Goal: Communication & Community: Answer question/provide support

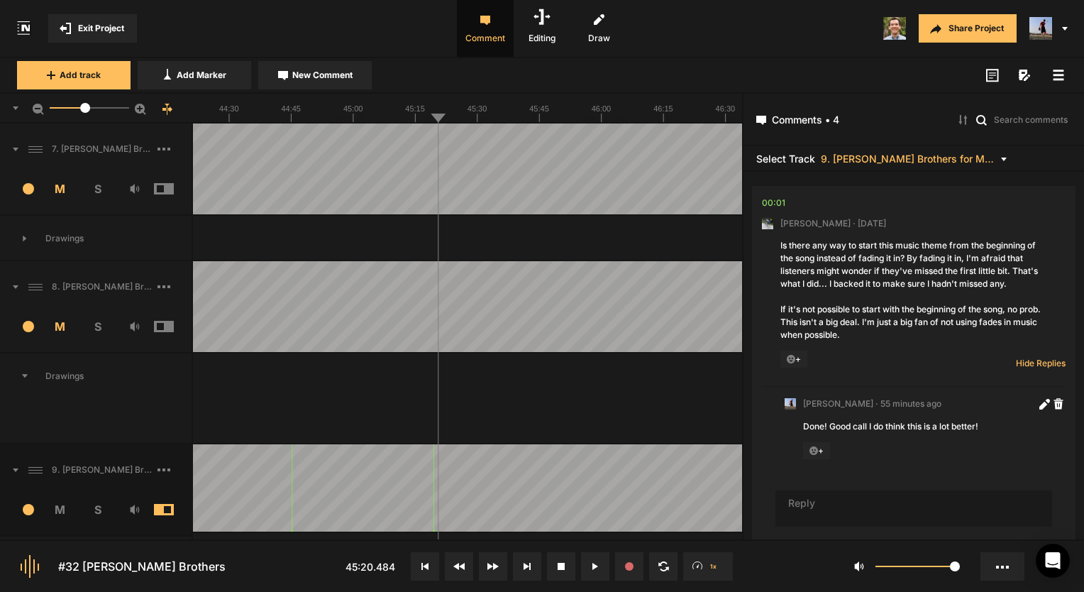
scroll to position [1138, 0]
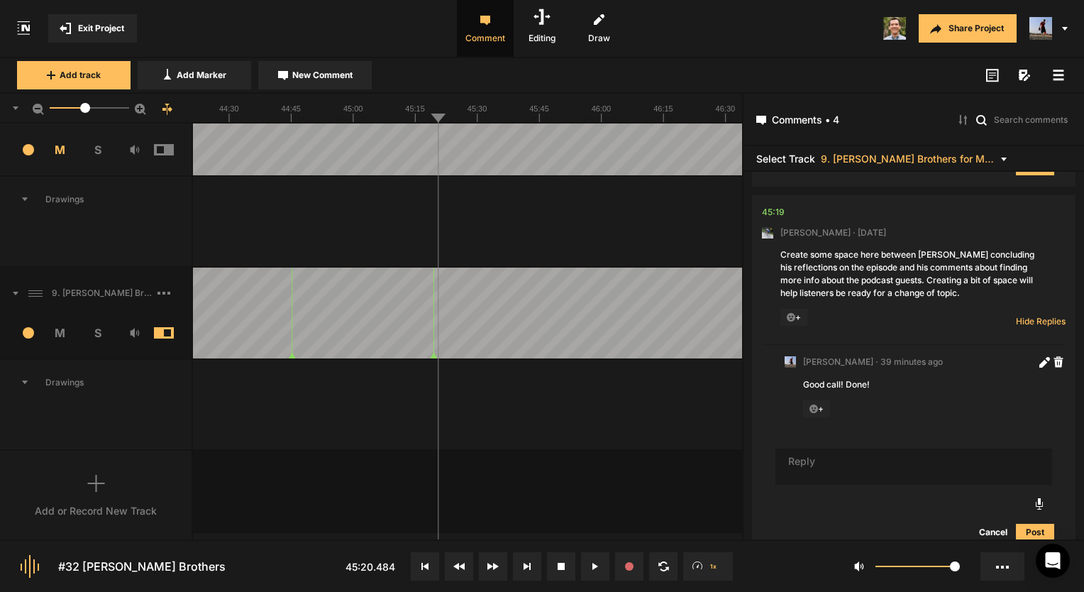
click at [118, 472] on div "Add or Record New Track" at bounding box center [96, 495] width 193 height 91
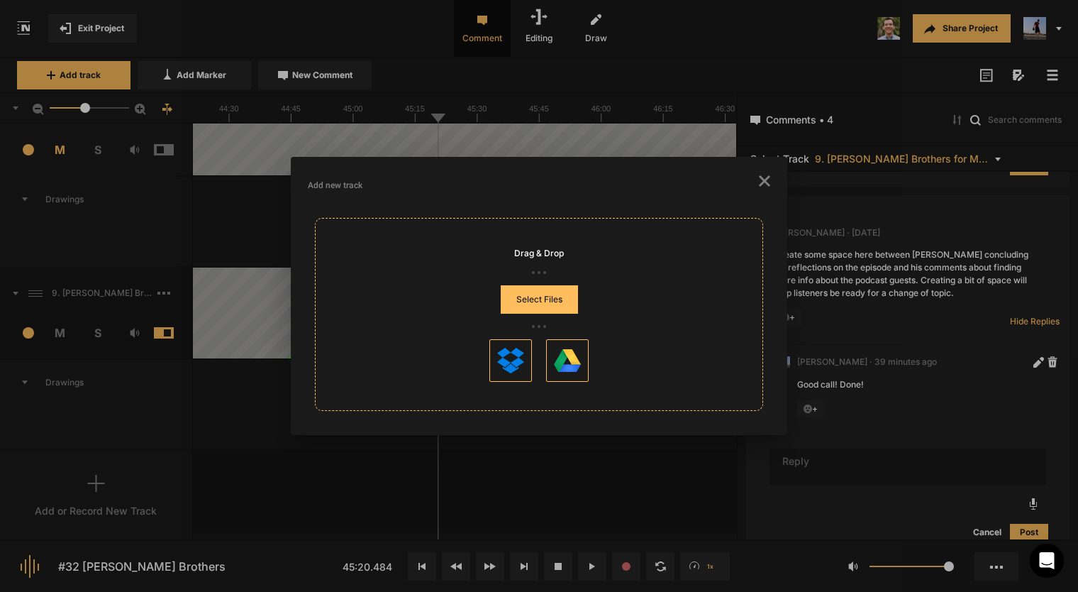
click at [522, 302] on button "Select Files" at bounding box center [539, 299] width 77 height 28
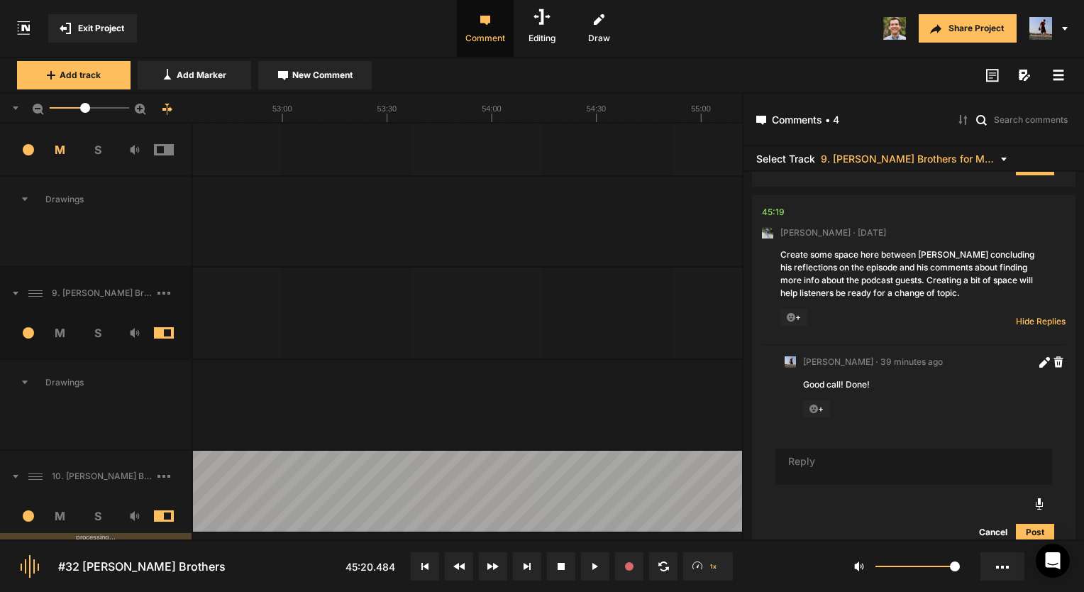
scroll to position [359, 0]
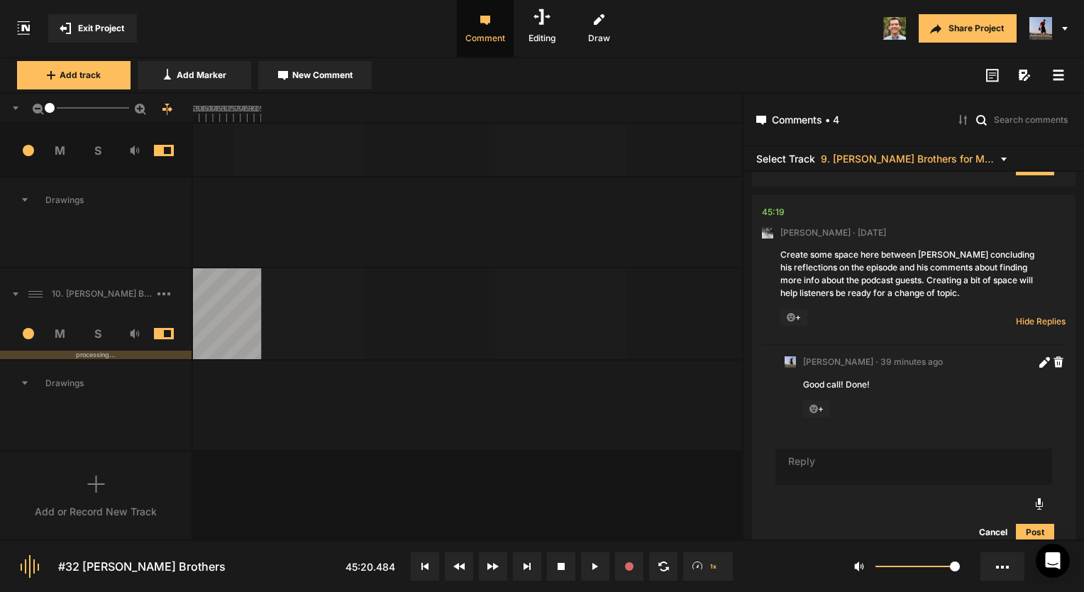
drag, startPoint x: 89, startPoint y: 108, endPoint x: 11, endPoint y: 121, distance: 79.1
click at [11, 121] on div "1" at bounding box center [96, 109] width 193 height 30
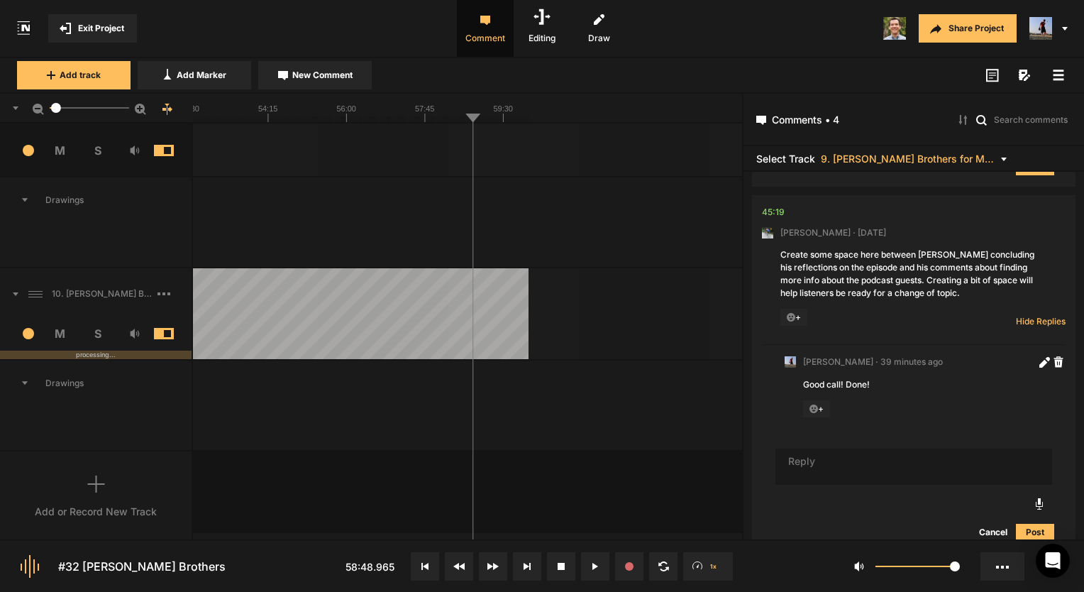
click at [56, 110] on div at bounding box center [56, 108] width 10 height 10
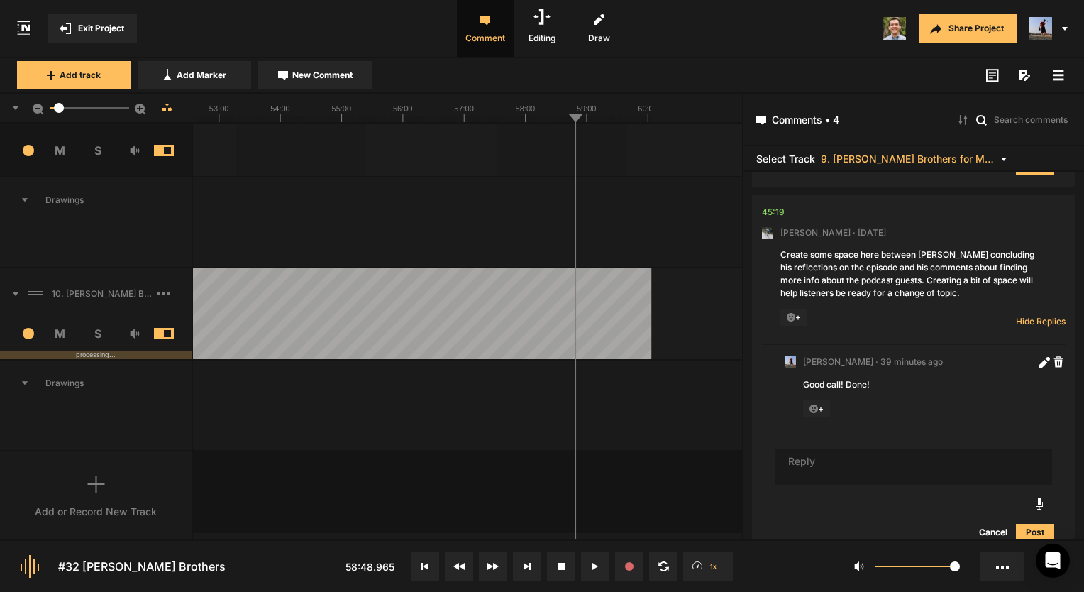
click at [59, 110] on div at bounding box center [59, 108] width 10 height 10
drag, startPoint x: 604, startPoint y: 116, endPoint x: 584, endPoint y: 116, distance: 19.9
click at [515, 121] on line at bounding box center [515, 119] width 0 height 6
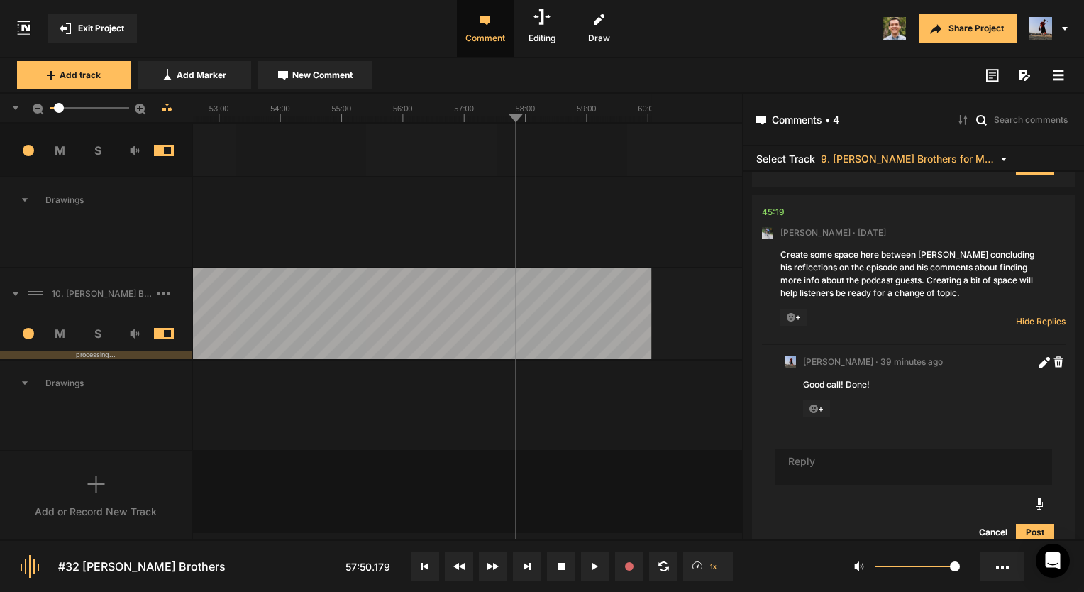
click at [333, 118] on line at bounding box center [333, 119] width 0 height 6
click at [292, 119] on line at bounding box center [292, 119] width 0 height 6
drag, startPoint x: 240, startPoint y: 115, endPoint x: 187, endPoint y: 118, distance: 52.6
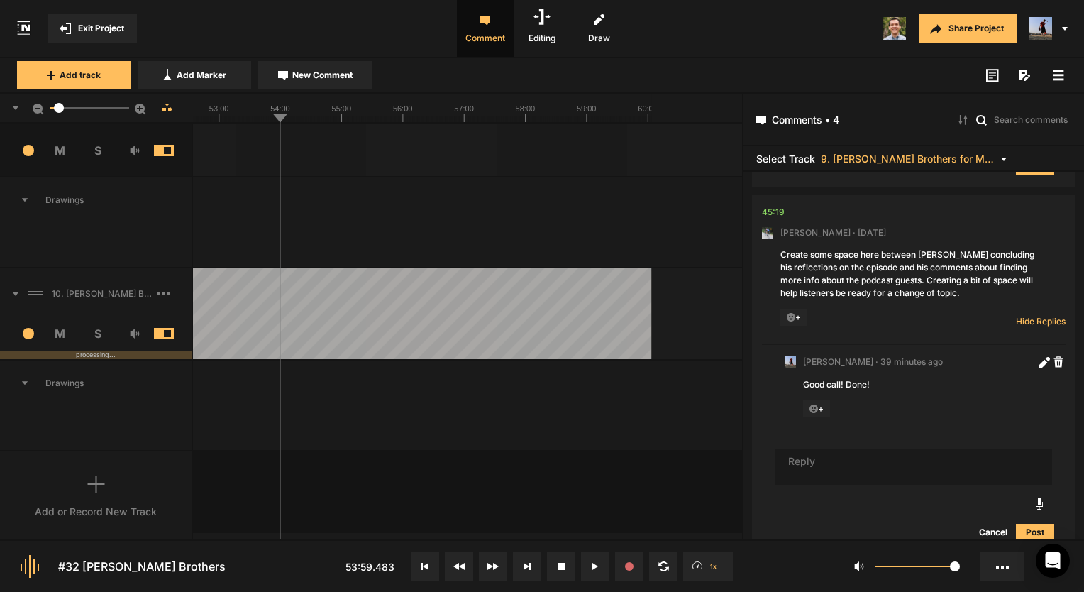
click at [187, 118] on nt-ruler "6.7" at bounding box center [371, 109] width 742 height 30
drag, startPoint x: 205, startPoint y: 118, endPoint x: 180, endPoint y: 121, distance: 25.0
click at [180, 121] on nt-ruler "6.7" at bounding box center [371, 109] width 742 height 30
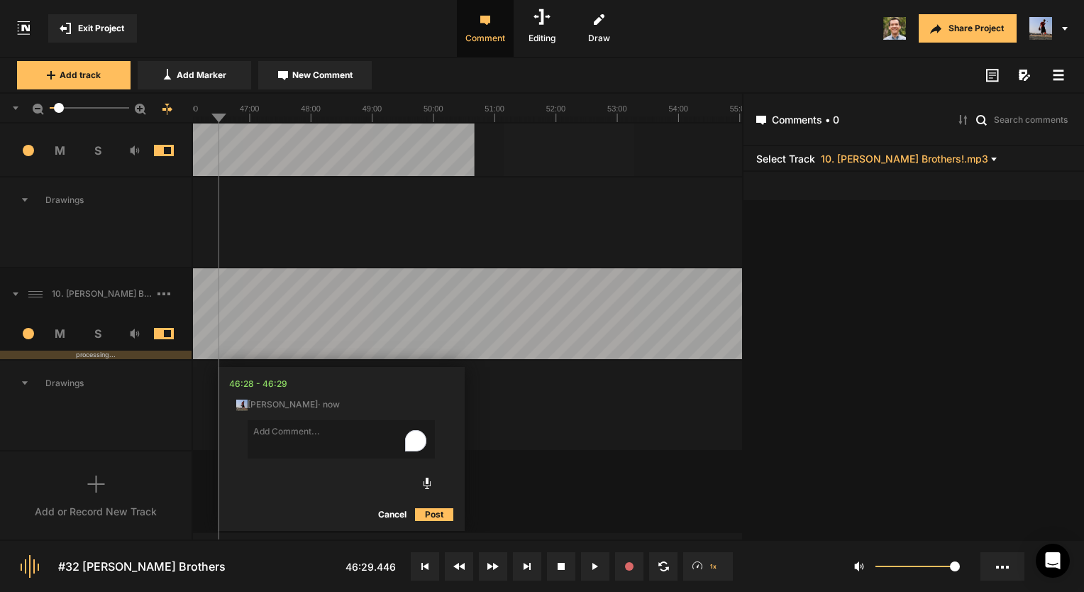
scroll to position [0, 0]
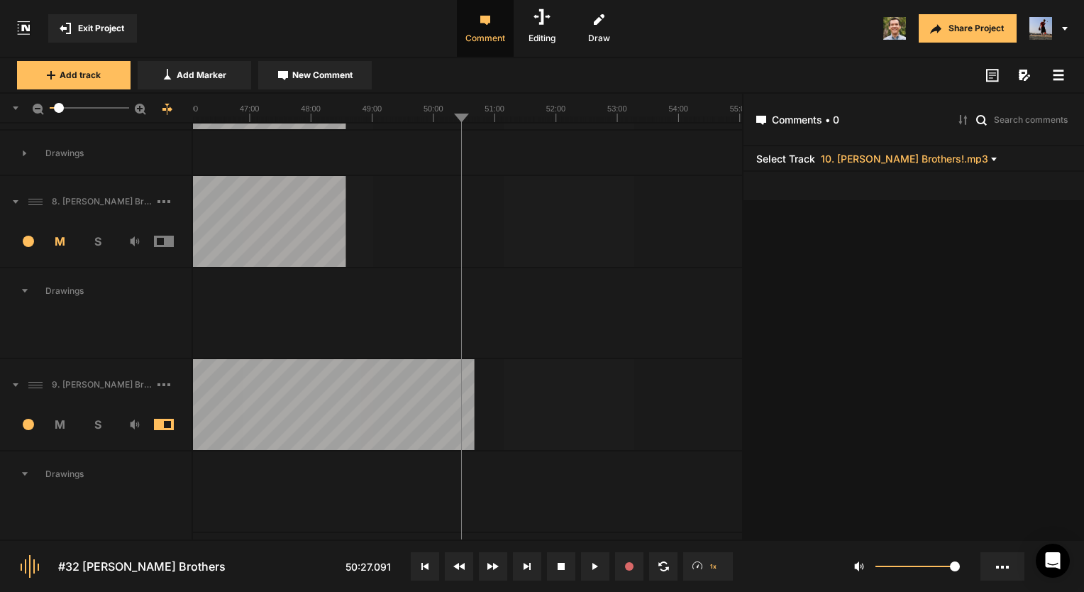
scroll to position [4, 0]
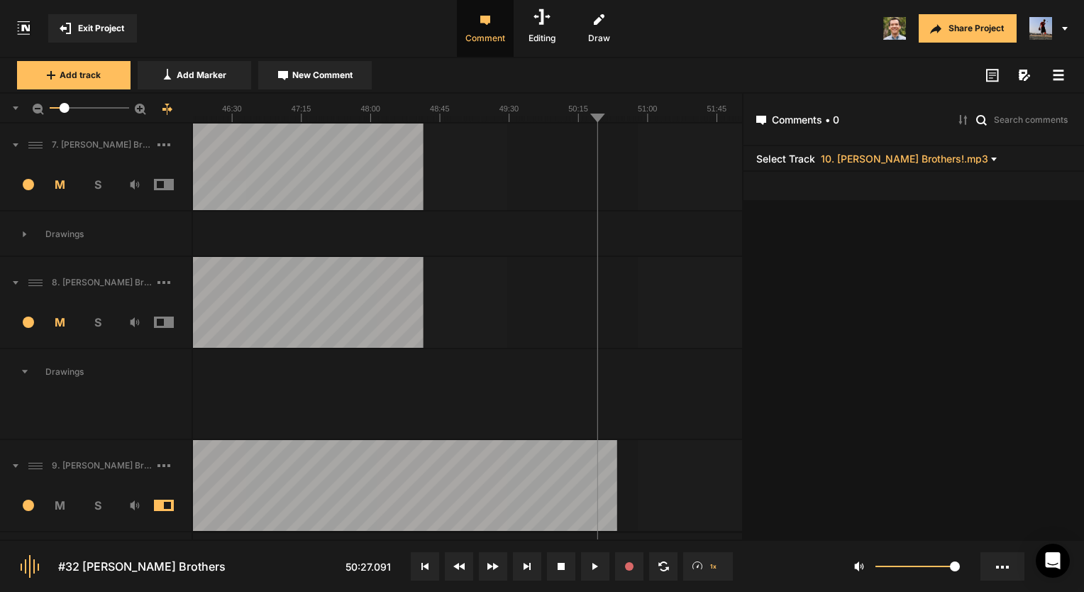
click at [579, 109] on text "50:15" at bounding box center [579, 108] width 20 height 9
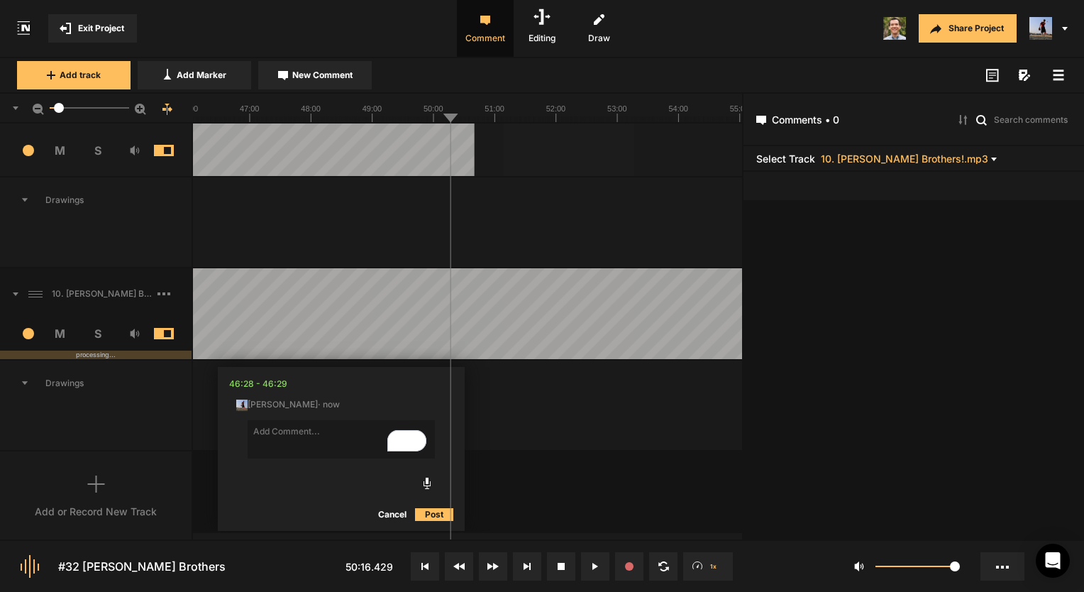
click at [213, 358] on nt-track "10. [PERSON_NAME] Brothers!.mp3 5 M S processing... Comments 46:28 - 46:29 [PER…" at bounding box center [371, 359] width 742 height 183
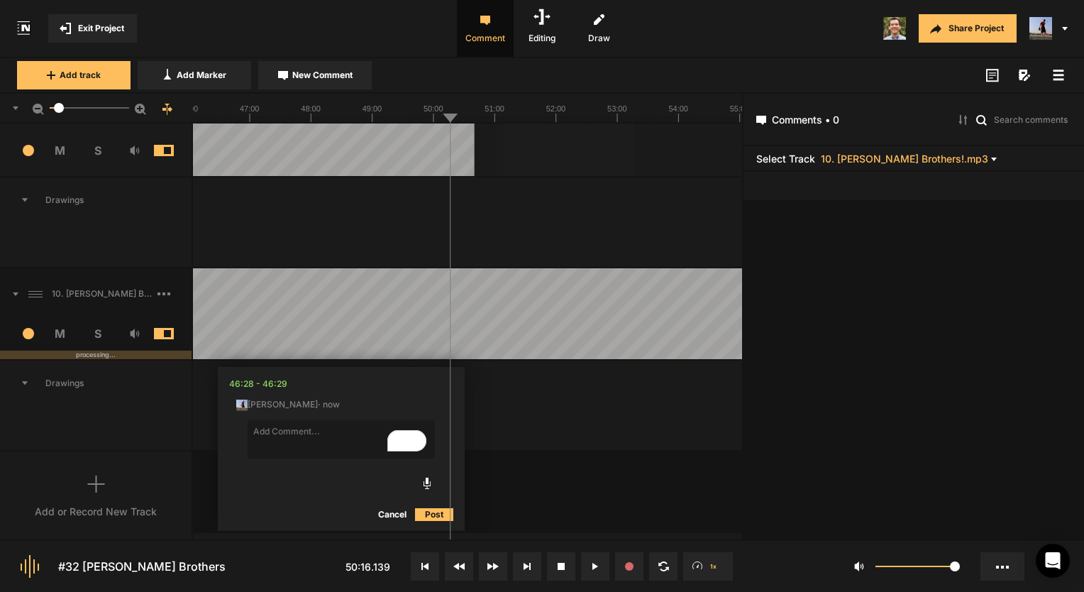
click at [497, 111] on text "51:00" at bounding box center [494, 108] width 20 height 9
click at [450, 117] on line at bounding box center [450, 119] width 0 height 6
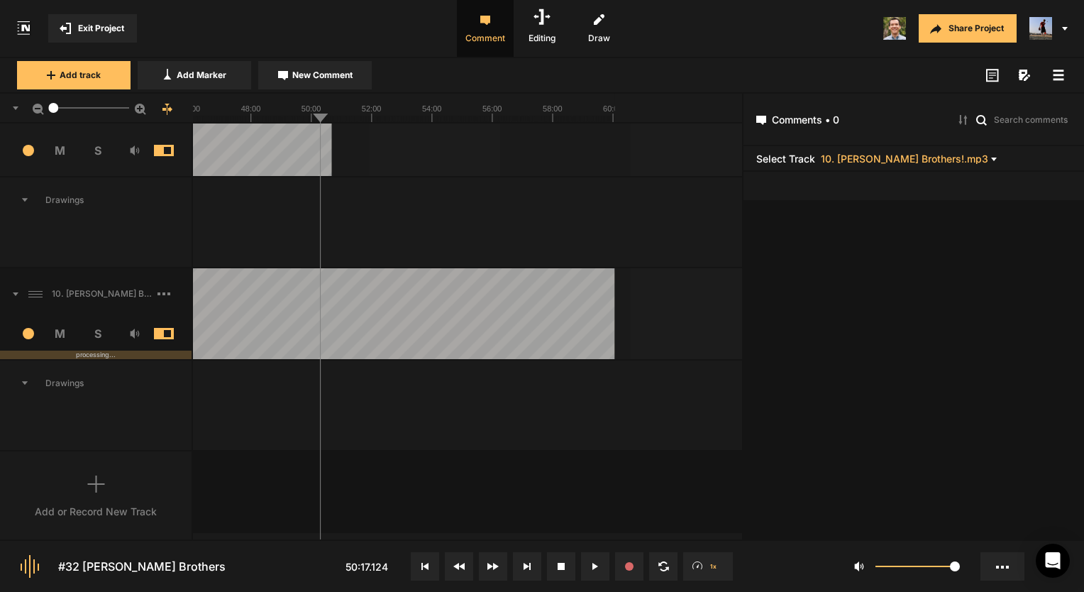
click at [532, 30] on span "Editing" at bounding box center [542, 28] width 57 height 57
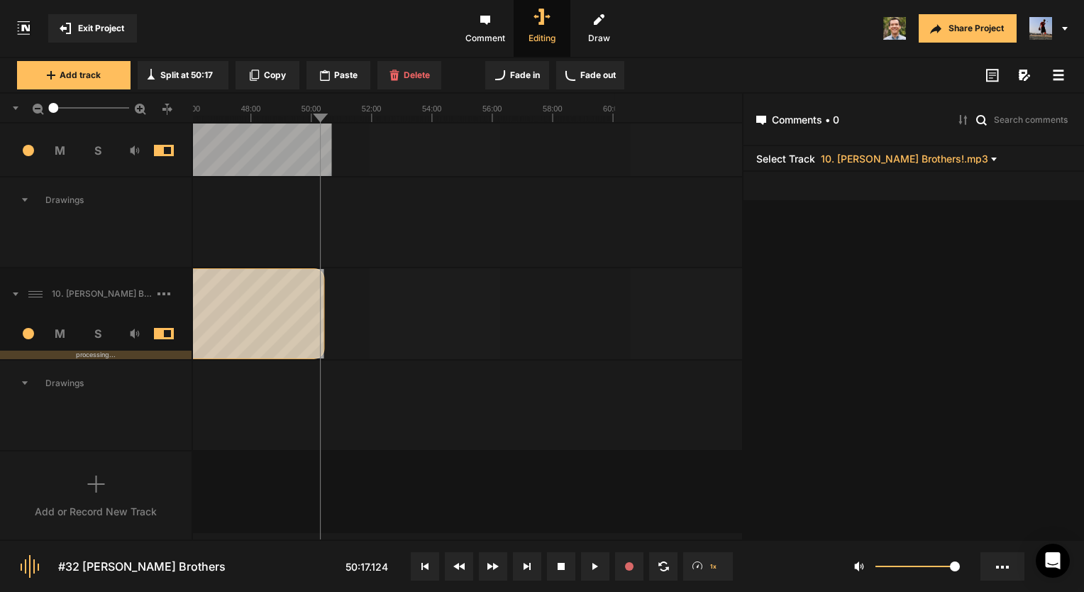
click at [321, 304] on div at bounding box center [323, 313] width 4 height 91
click at [502, 33] on span "Comment" at bounding box center [485, 28] width 57 height 57
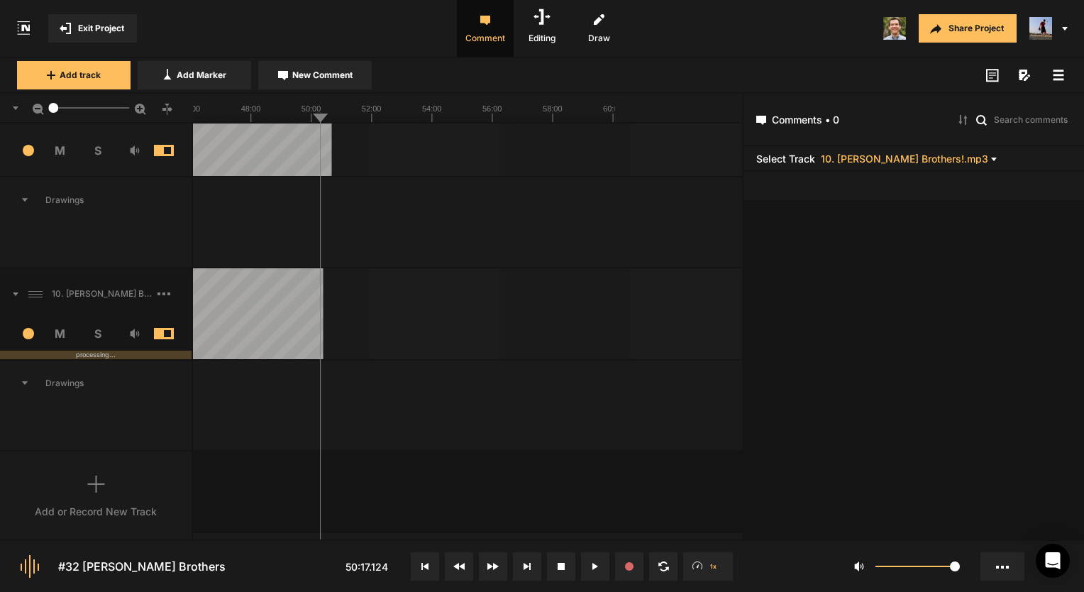
click at [486, 35] on span "Comment" at bounding box center [485, 28] width 57 height 57
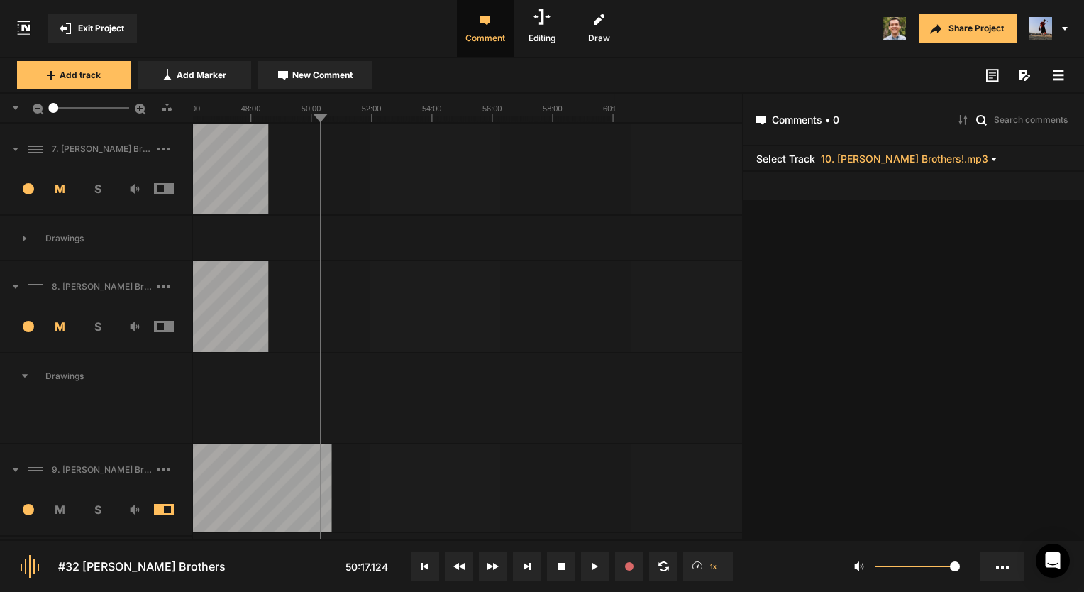
click at [120, 23] on span "Exit Project" at bounding box center [101, 28] width 46 height 13
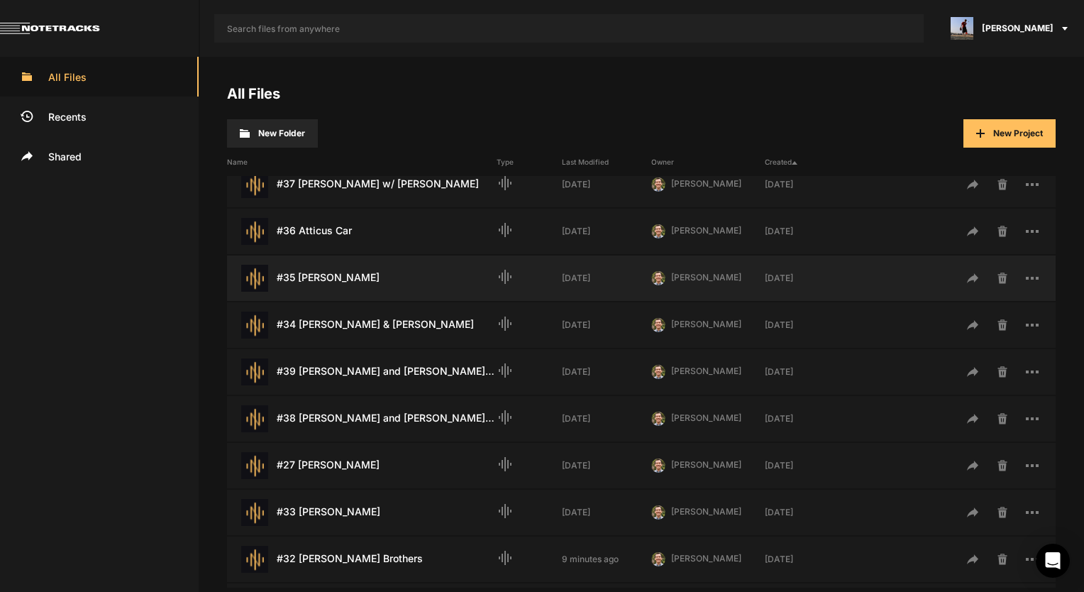
scroll to position [284, 0]
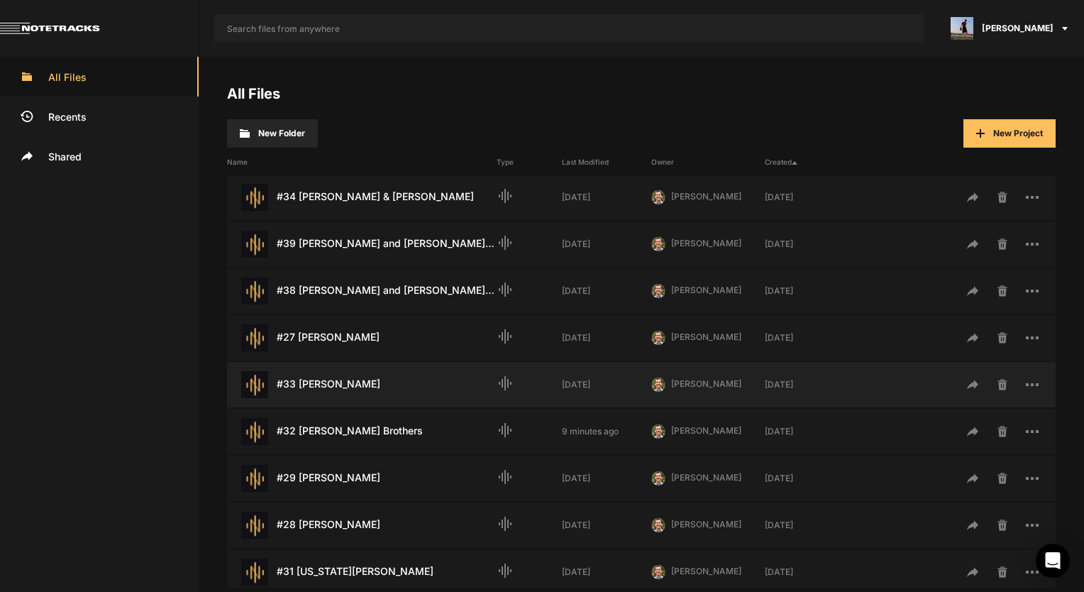
click at [361, 384] on div "#33 [PERSON_NAME] Last Modified: [DATE]" at bounding box center [362, 384] width 270 height 27
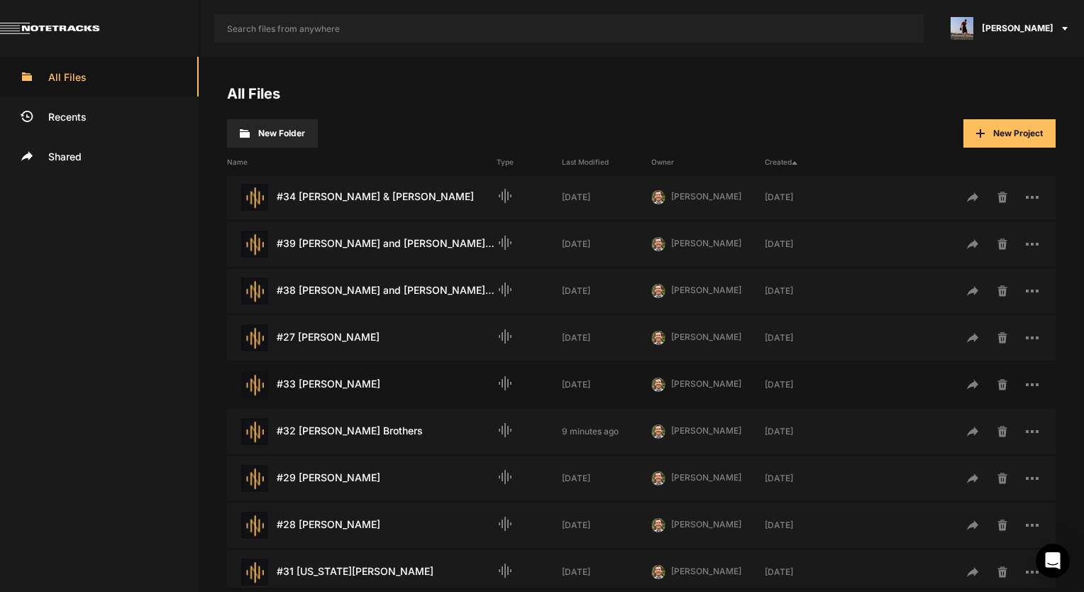
click at [361, 384] on div "#33 [PERSON_NAME] Last Modified: [DATE]" at bounding box center [362, 384] width 270 height 27
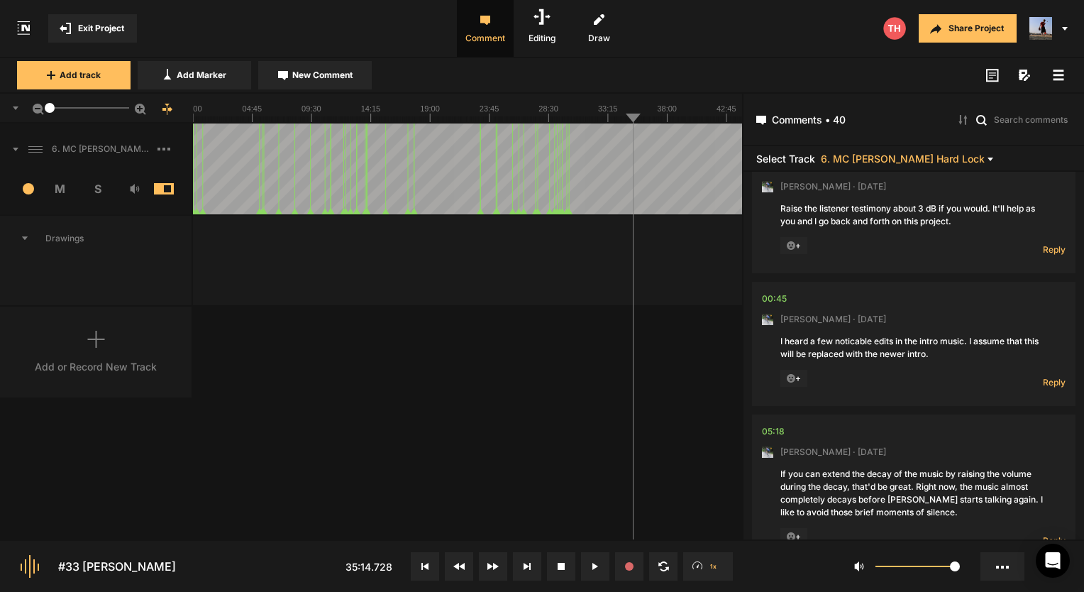
scroll to position [213, 0]
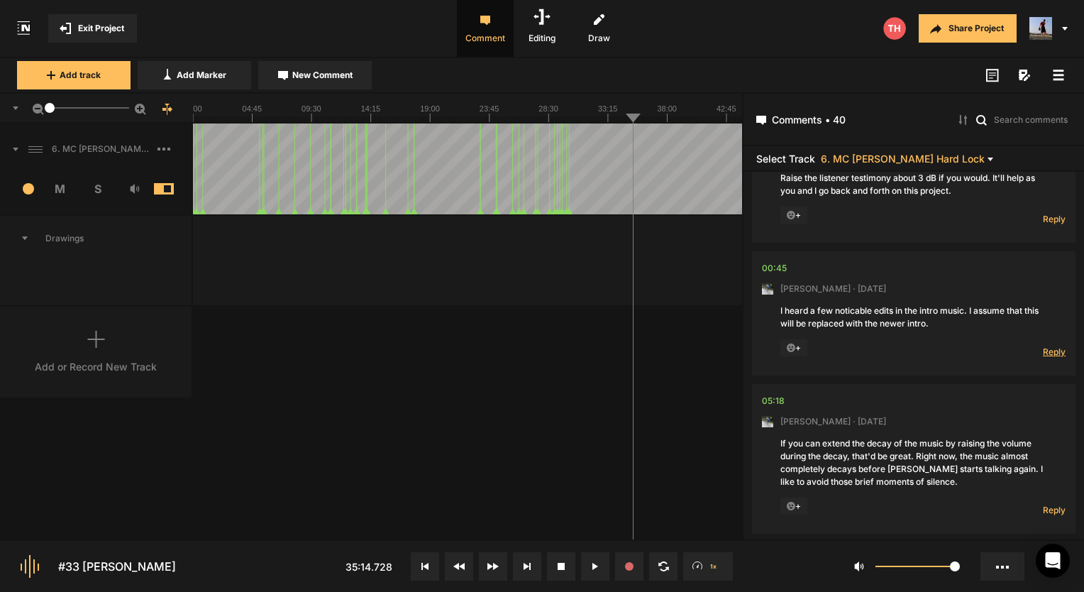
click at [1055, 358] on span "Reply" at bounding box center [1054, 351] width 23 height 12
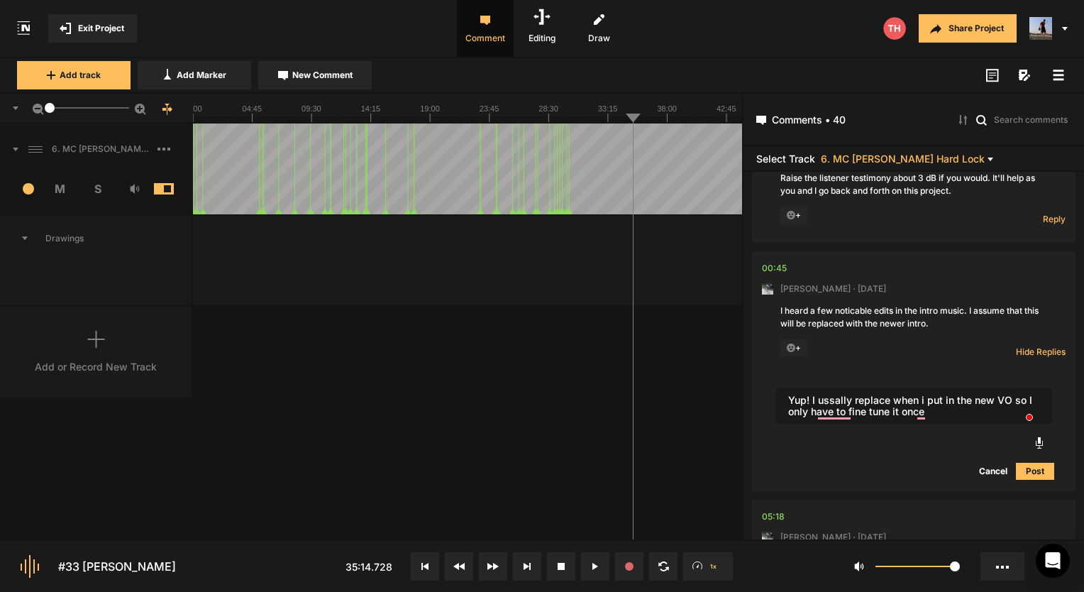
type textarea "Yup! I ussally replace when i put in the new VO so I only have to fine tune it …"
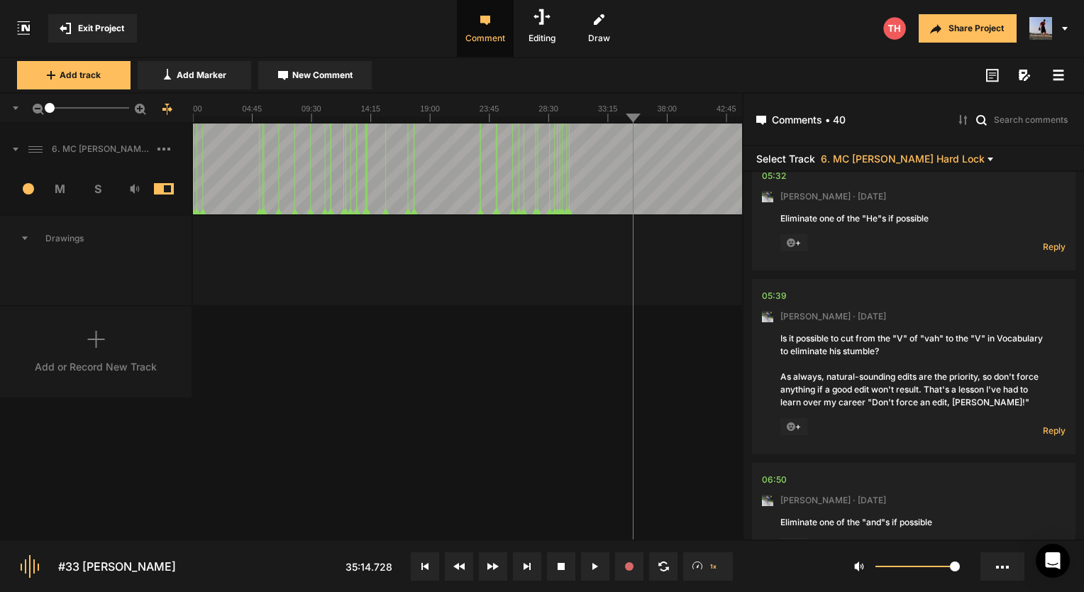
scroll to position [837, 0]
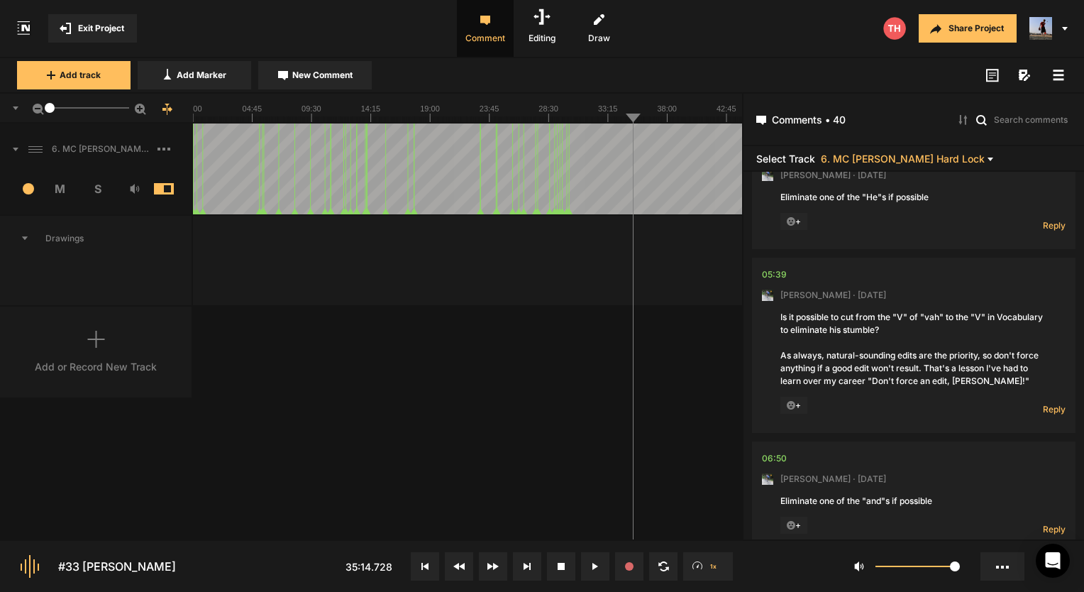
click at [780, 441] on nt-comment-thread "05:39 [PERSON_NAME] · [DATE] Is it possible to cut from the "V" of "vah" to the…" at bounding box center [913, 349] width 323 height 184
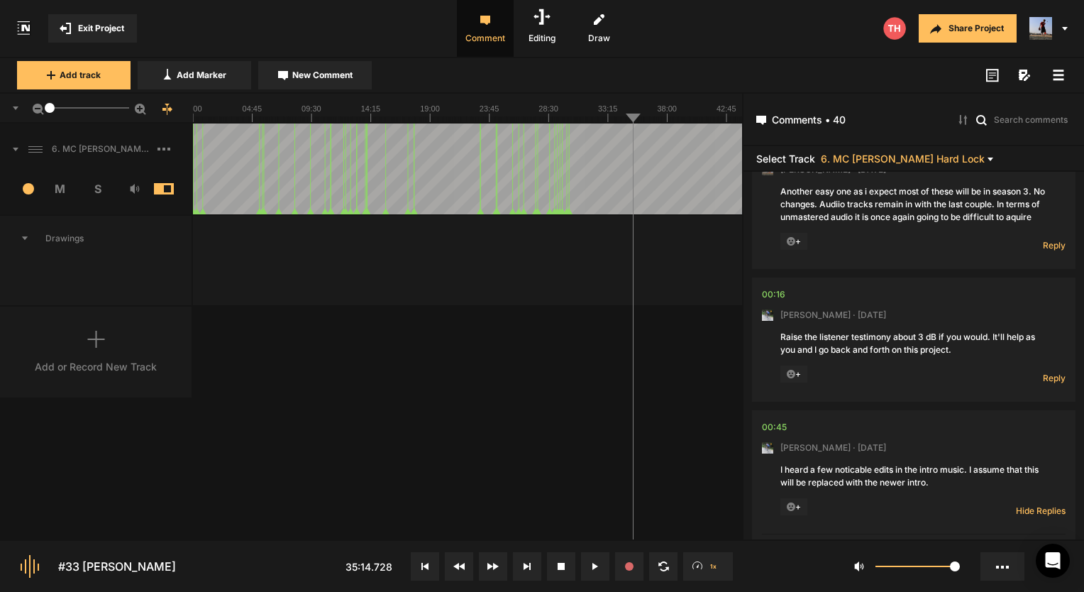
scroll to position [0, 0]
